Goal: Task Accomplishment & Management: Complete application form

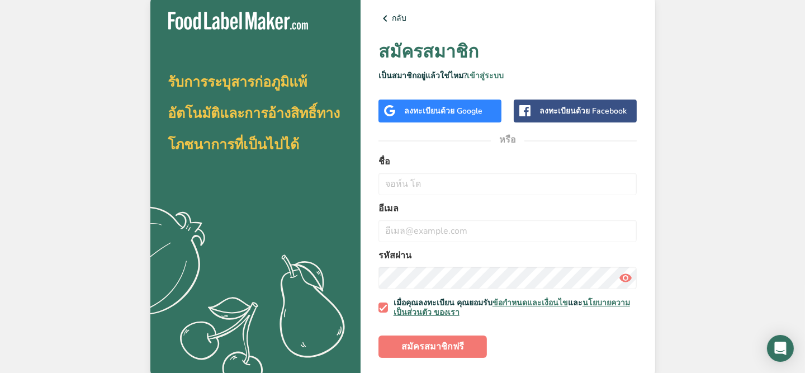
click at [434, 111] on font "ลงทะเบียน" at bounding box center [422, 111] width 36 height 11
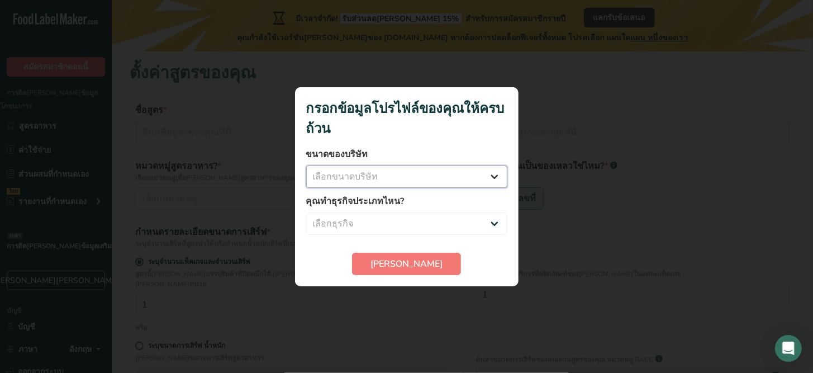
click at [413, 179] on select "เลือกขนาดบริษัท พนักงานน้อยกว่า 10 คน พนักงาน 10 ถึง 50 คน พนักงาน 51 ถึง 500 ค…" at bounding box center [406, 176] width 201 height 22
select select "1"
click at [306, 165] on select "เลือกขนาดบริษัท พนักงานน้อยกว่า 10 คน พนักงาน 10 ถึง 50 คน พนักงาน 51 ถึง 500 ค…" at bounding box center [406, 176] width 201 height 22
click at [394, 218] on select "เลือกธุรกิจ ผู้ผลิตอาหารบรรจุหีบห่อ ร้านอาหารและคาเฟ่ ร้านเบ[PERSON_NAME] แผนกา…" at bounding box center [406, 223] width 201 height 22
select select "1"
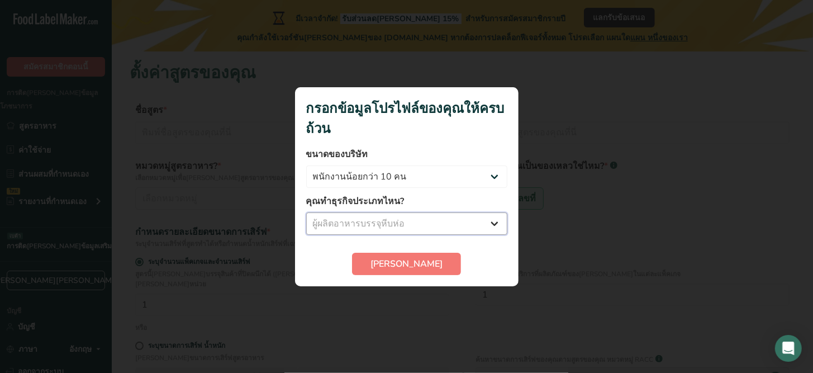
click at [306, 212] on select "เลือกธุรกิจ ผู้ผลิตอาหารบรรจุหีบห่อ ร้านอาหารและคาเฟ่ ร้านเบเกอรี่ แผนการรับประ…" at bounding box center [406, 223] width 201 height 22
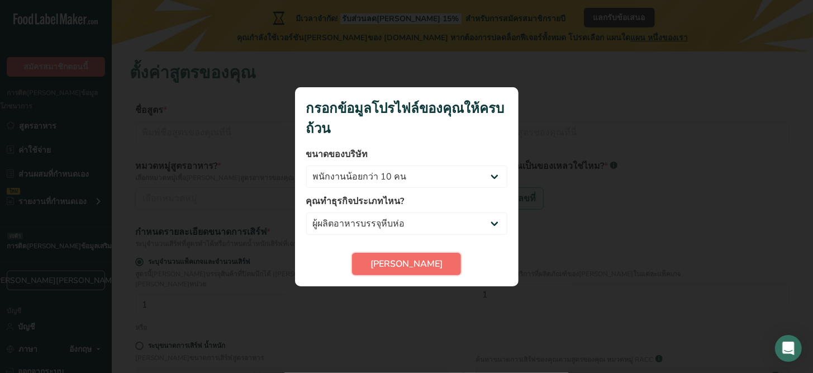
click at [396, 262] on font "สมบูรณ์" at bounding box center [406, 264] width 72 height 12
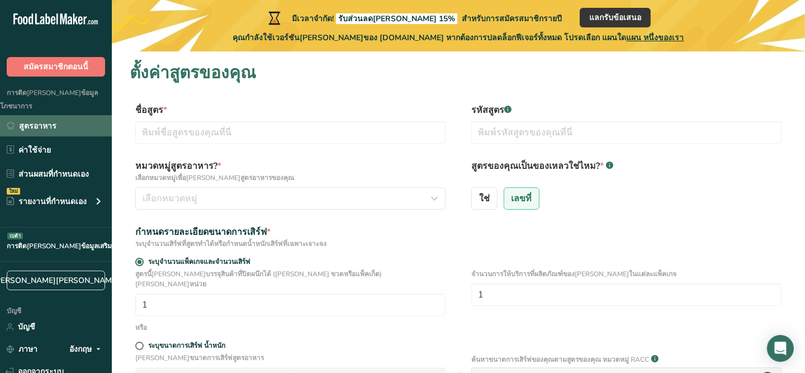
click at [30, 121] on font "สูตรอาหาร" at bounding box center [37, 126] width 37 height 11
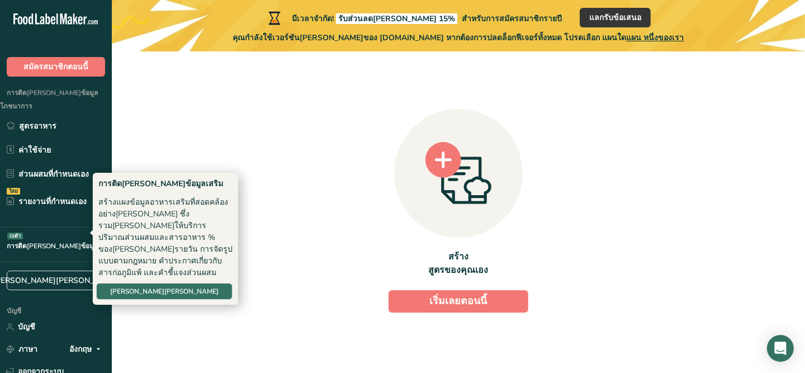
click at [55, 241] on font "การติดฉลากข้อมูลเสริม" at bounding box center [59, 245] width 105 height 9
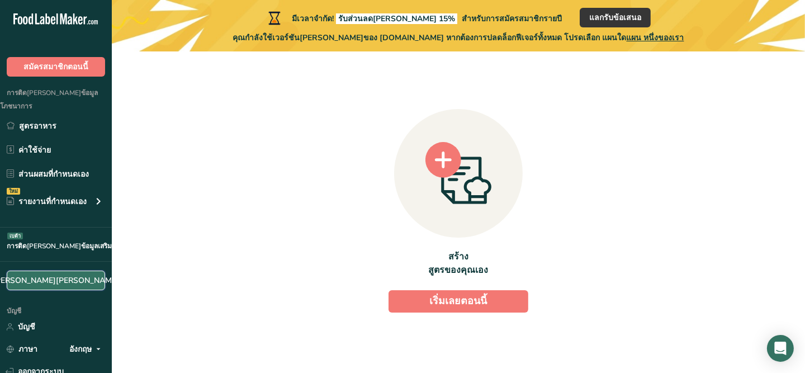
click at [66, 275] on font "จองการสาธิตฟรี" at bounding box center [56, 280] width 126 height 11
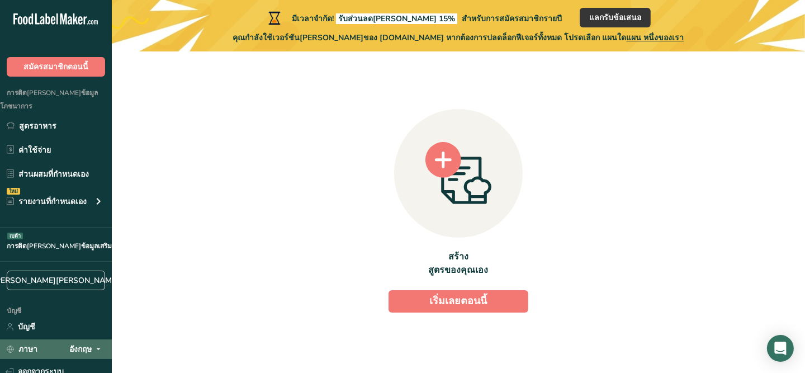
click at [87, 344] on font "อังกฤษ" at bounding box center [80, 349] width 22 height 11
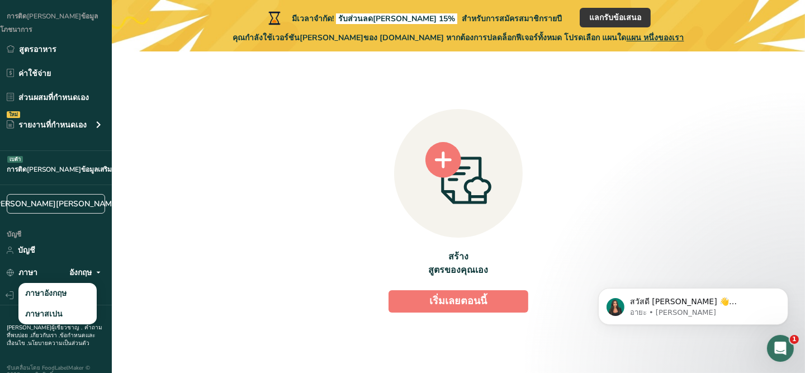
click at [170, 218] on div "สร้าง สูตรของคุณเอง เริ่มเลยตอนนี้" at bounding box center [458, 207] width 657 height 294
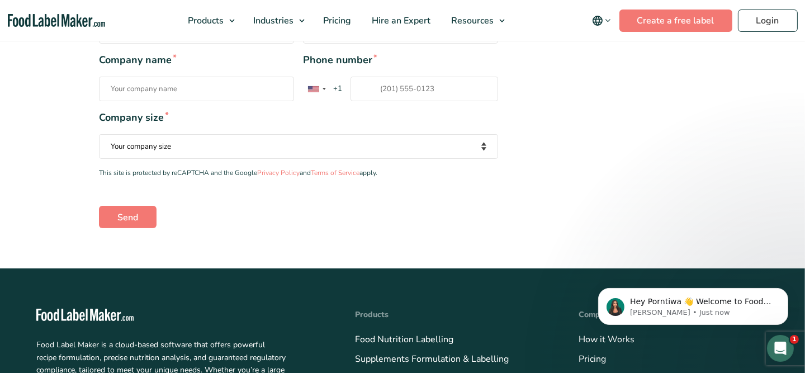
scroll to position [326, 0]
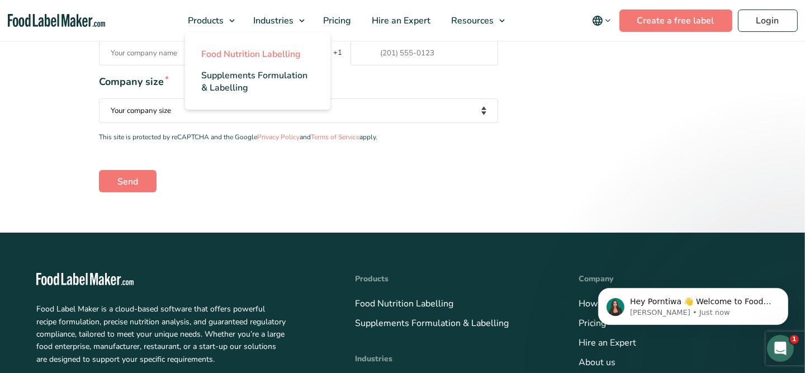
click at [233, 55] on span "Food Nutrition Labelling" at bounding box center [251, 54] width 99 height 12
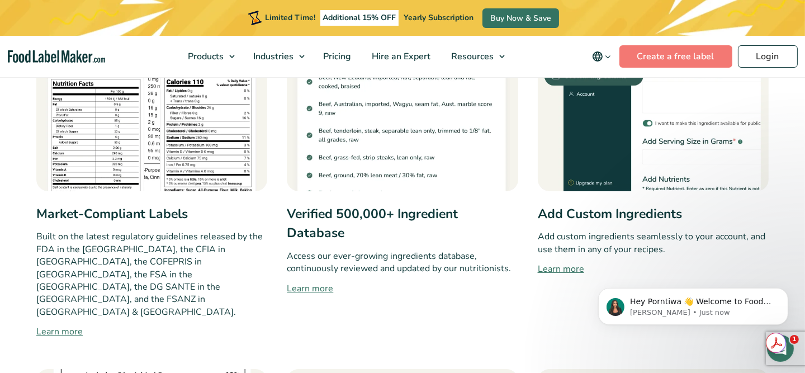
scroll to position [326, 0]
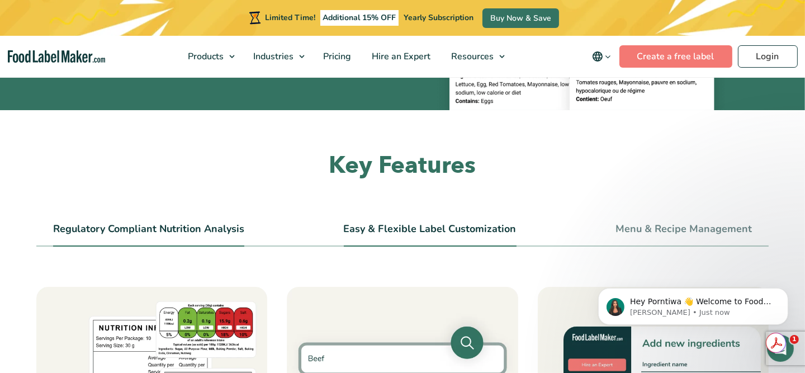
click at [415, 229] on link "Easy & Flexible Label Customization" at bounding box center [430, 229] width 173 height 12
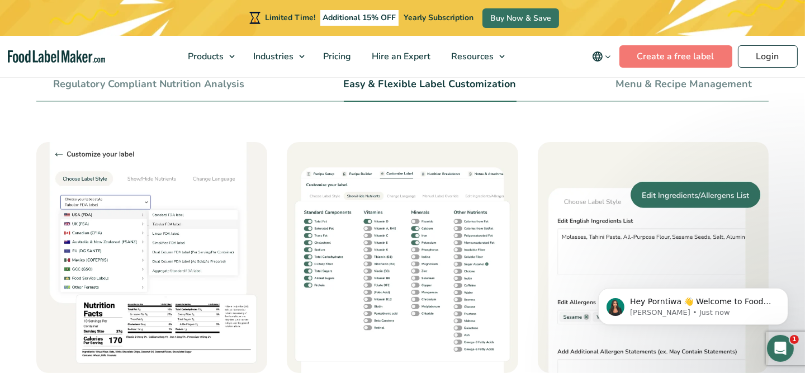
scroll to position [461, 0]
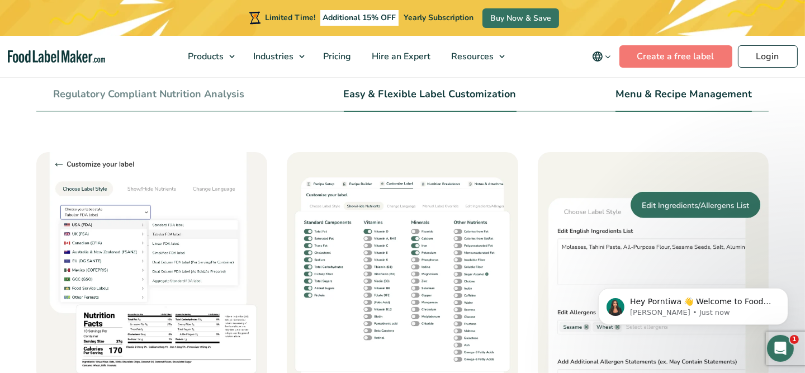
click at [678, 94] on link "Menu & Recipe Management" at bounding box center [683, 94] width 136 height 12
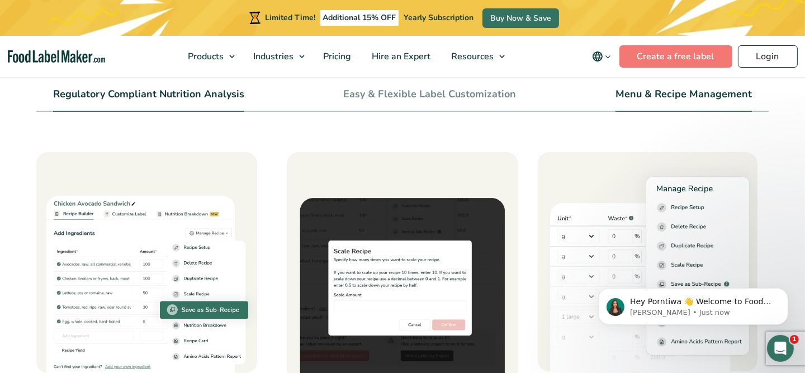
click at [117, 91] on link "Regulatory Compliant Nutrition Analysis" at bounding box center [148, 94] width 191 height 12
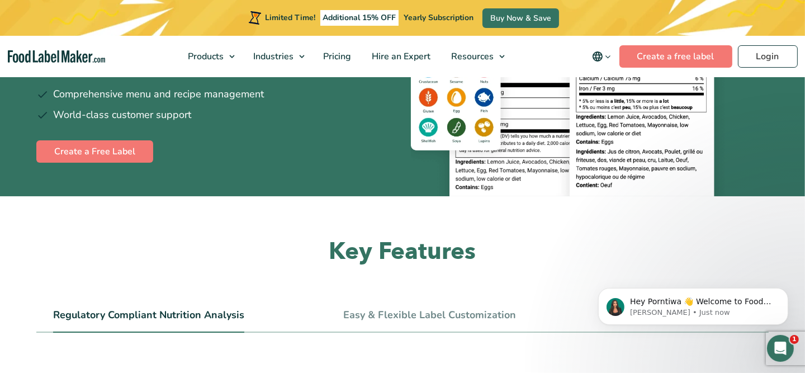
scroll to position [0, 0]
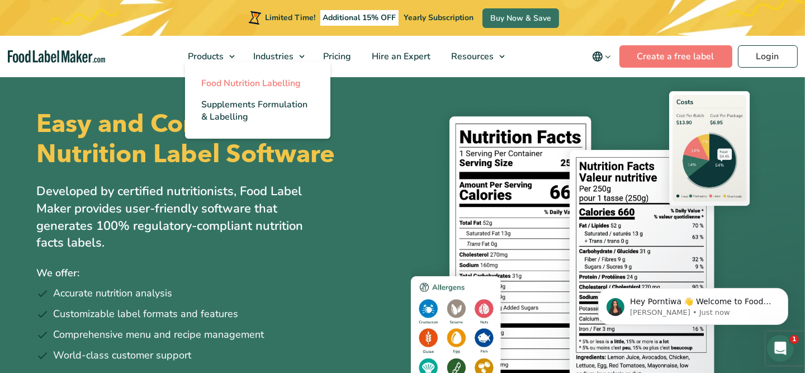
click at [227, 79] on span "Food Nutrition Labelling" at bounding box center [251, 83] width 99 height 12
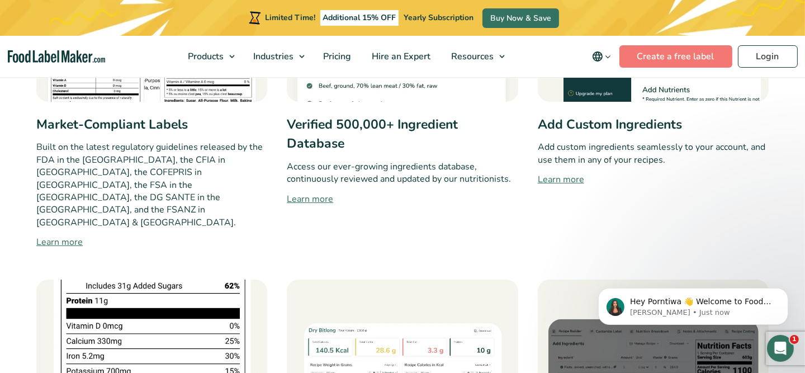
scroll to position [747, 0]
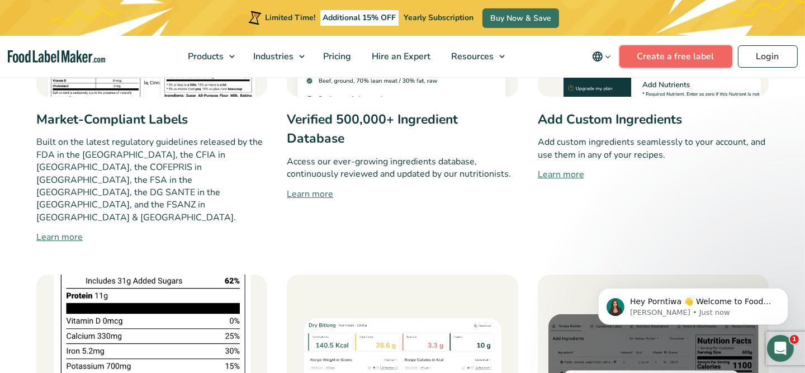
click at [654, 58] on link "Create a free label" at bounding box center [675, 56] width 113 height 22
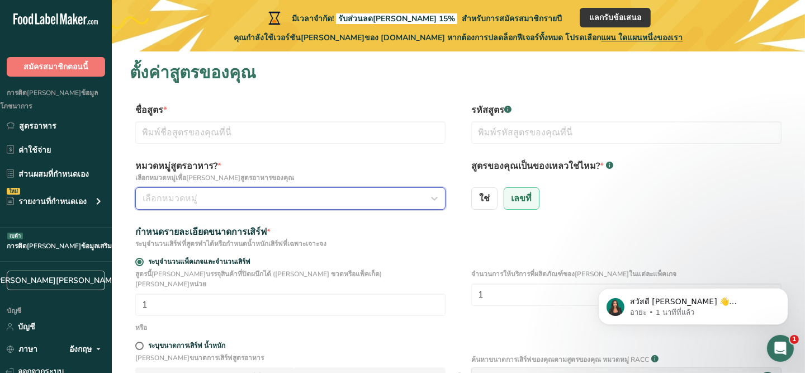
click at [335, 202] on div "เลือกหมวดหมู่" at bounding box center [286, 198] width 289 height 13
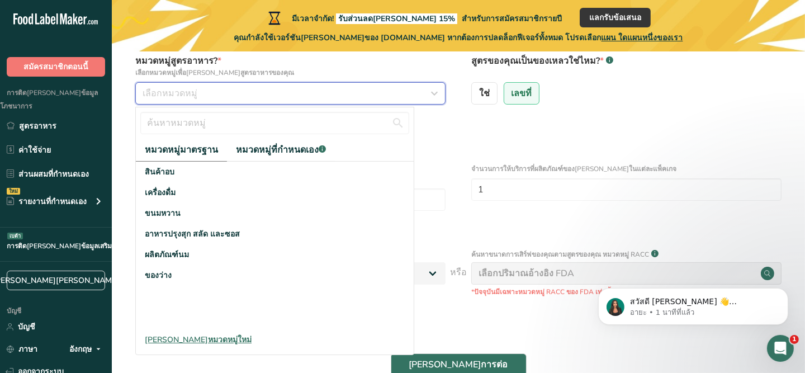
scroll to position [159, 0]
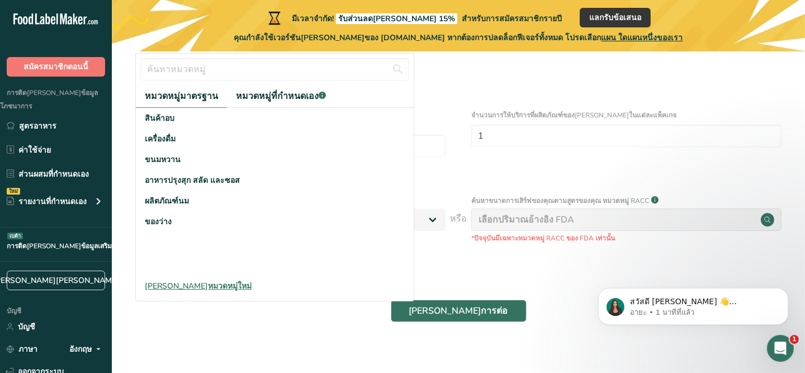
click at [305, 333] on section "ตั้งค่าสูตรของคุณ ชื่อสูตร * รหัสสูตร .a-a{fill:#347362;}.b-a{fill:#fff;} หมวดห…" at bounding box center [458, 120] width 693 height 454
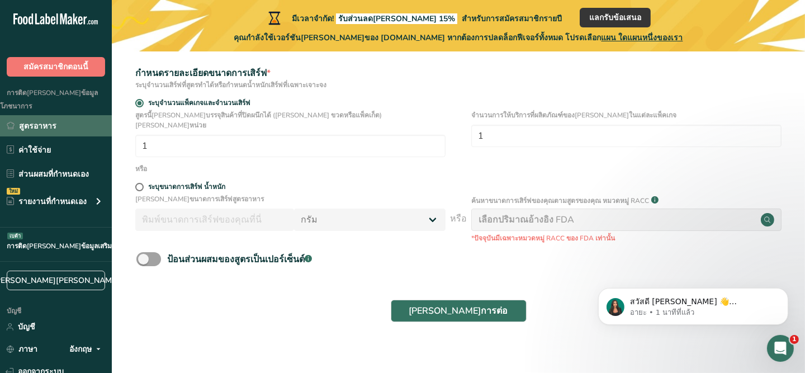
click at [52, 121] on font "สูตรอาหาร" at bounding box center [37, 126] width 37 height 11
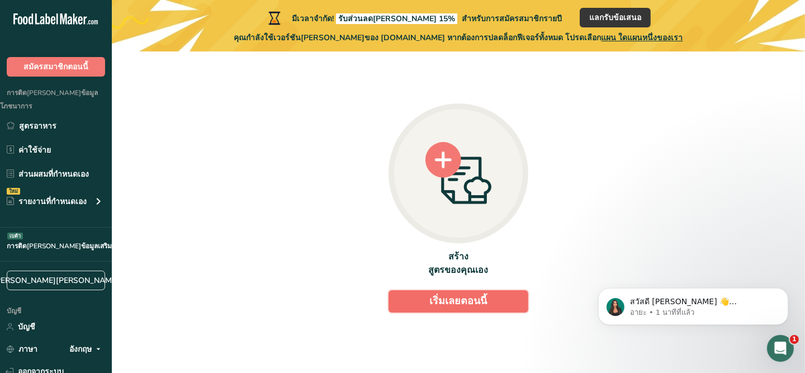
click at [455, 299] on font "เริ่มเลยตอนนี้" at bounding box center [459, 300] width 58 height 13
